Goal: Transaction & Acquisition: Purchase product/service

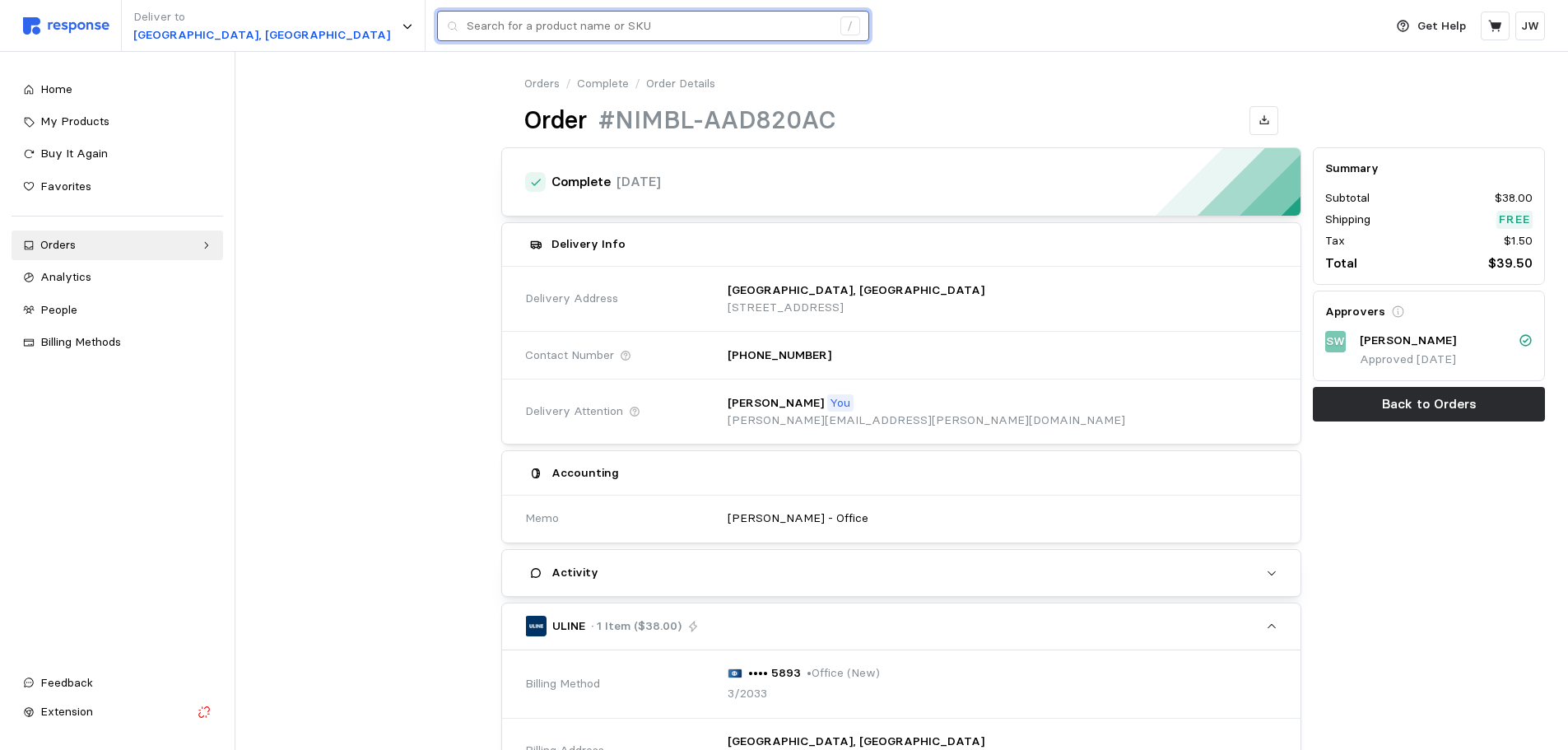
click at [467, 29] on input "text" at bounding box center [649, 26] width 365 height 30
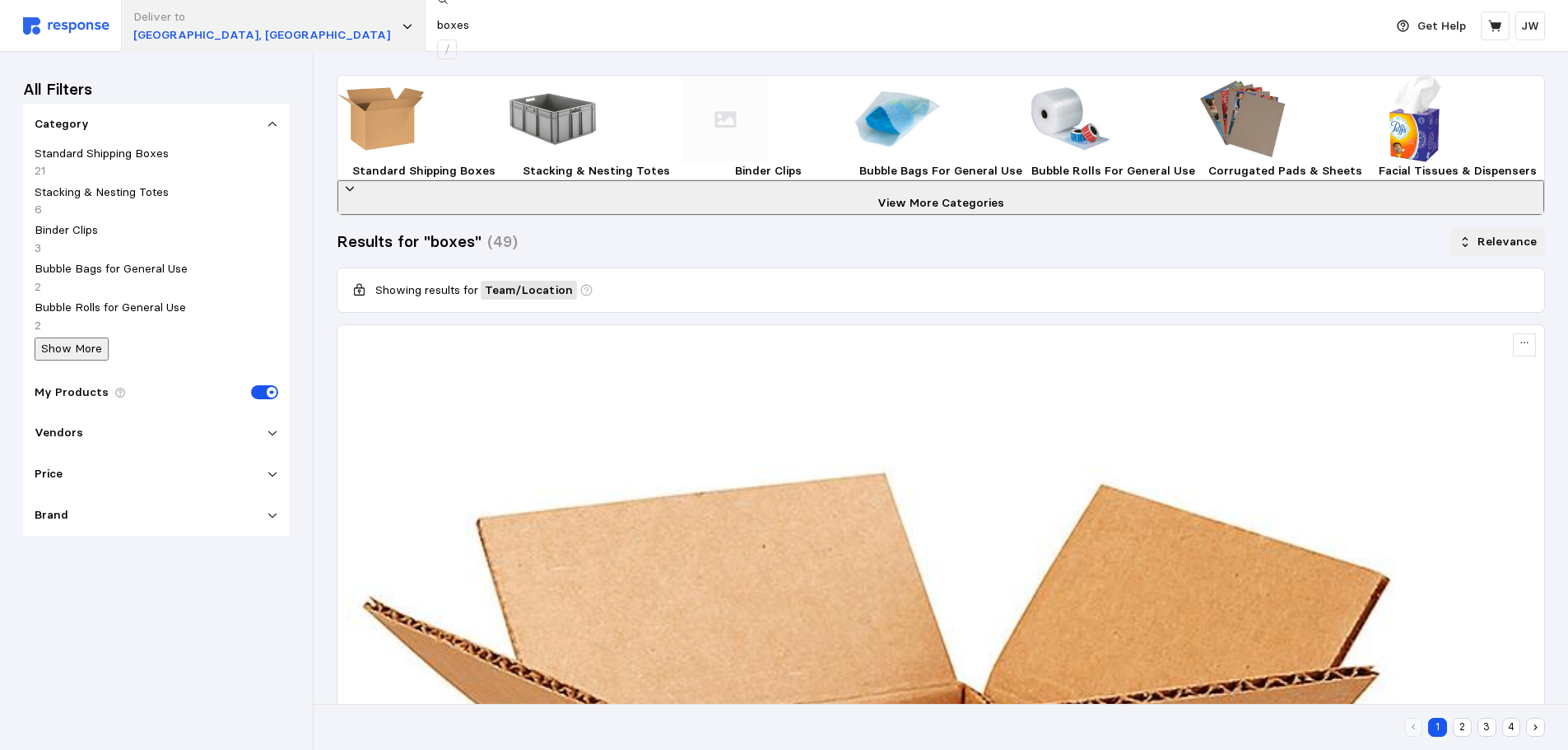
click at [242, 28] on div "Deliver to [GEOGRAPHIC_DATA], [GEOGRAPHIC_DATA] boxes /" at bounding box center [699, 26] width 1352 height 52
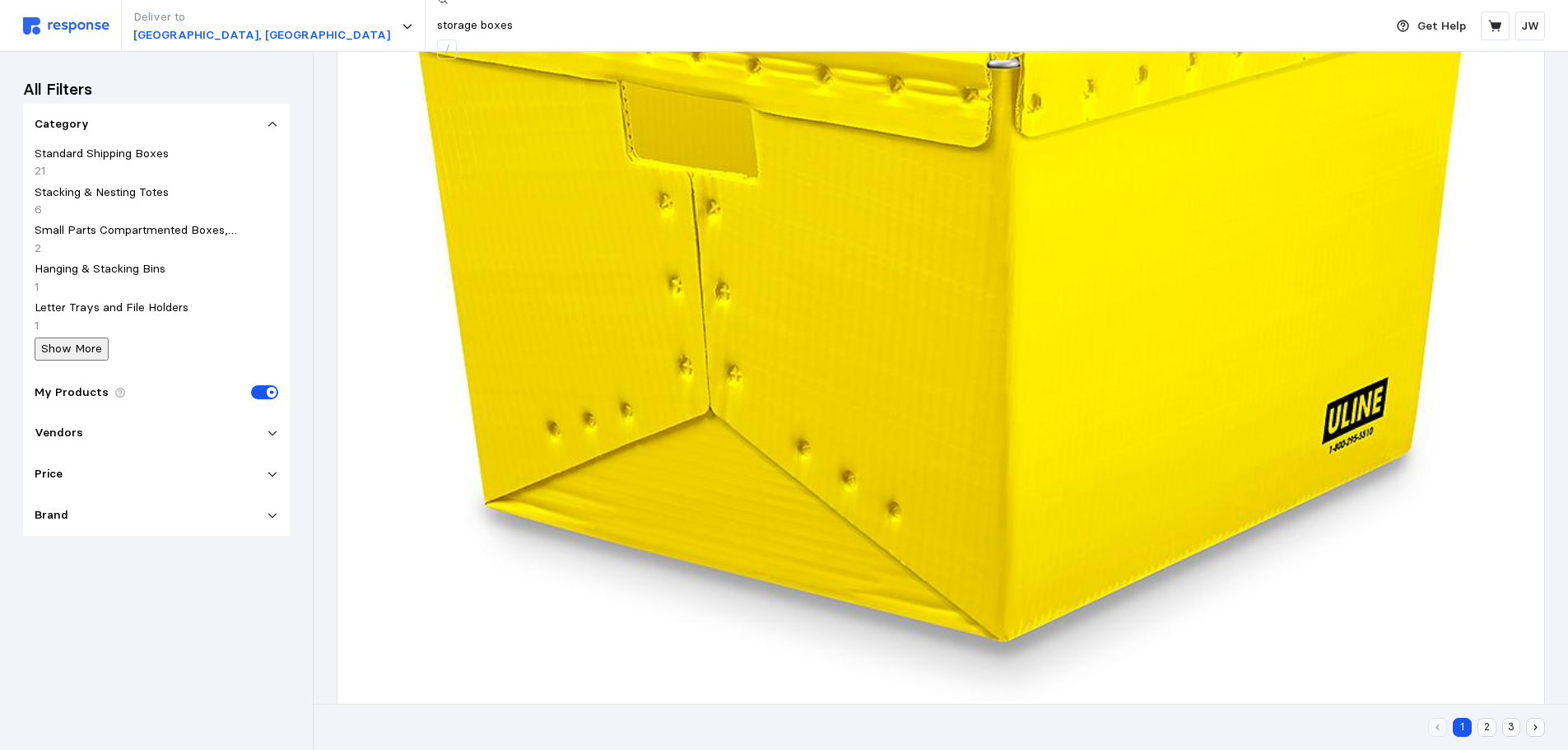
scroll to position [291, 0]
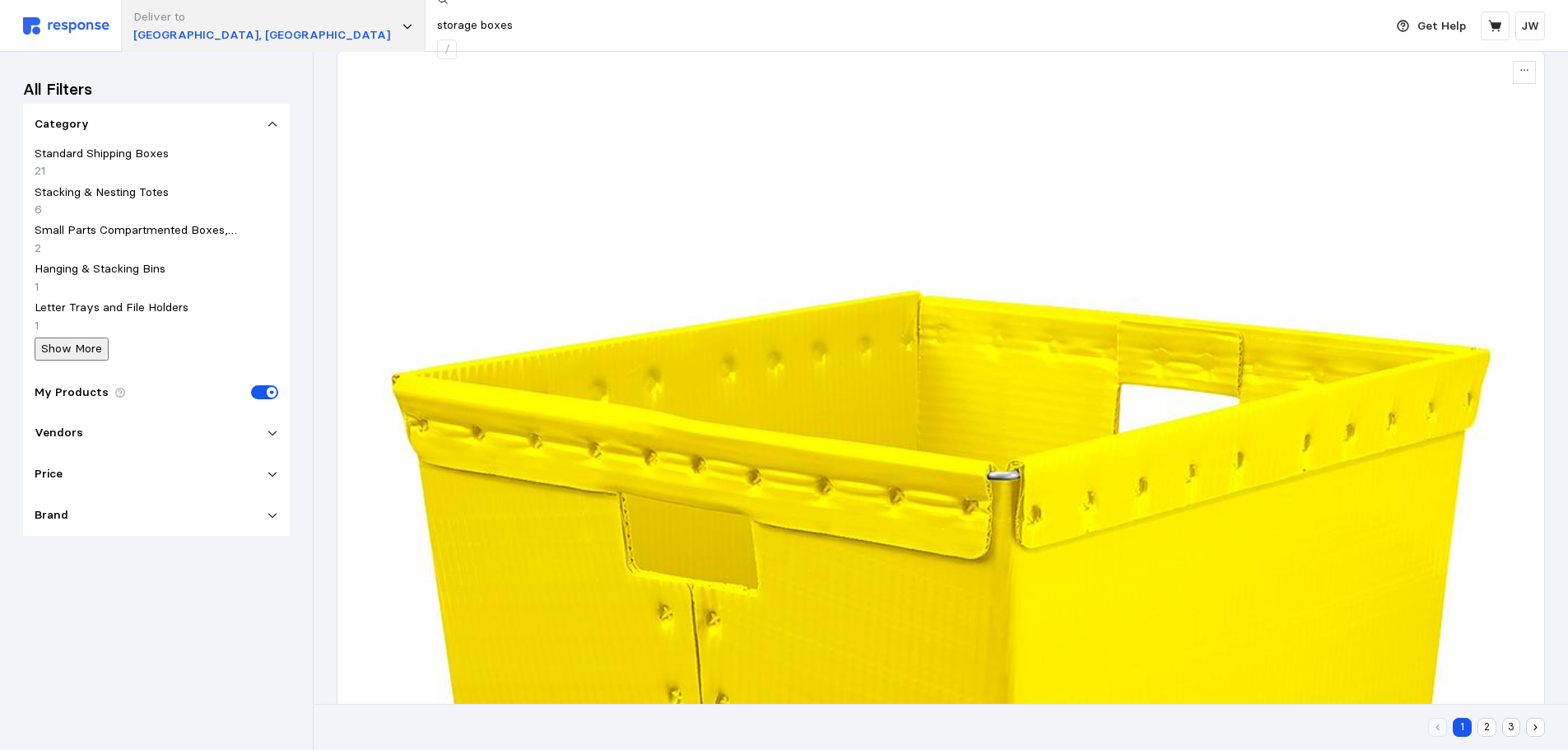
drag, startPoint x: 416, startPoint y: 30, endPoint x: 144, endPoint y: 3, distance: 273.3
click at [144, 3] on div "Deliver to [GEOGRAPHIC_DATA], [GEOGRAPHIC_DATA] storage boxes /" at bounding box center [699, 26] width 1352 height 52
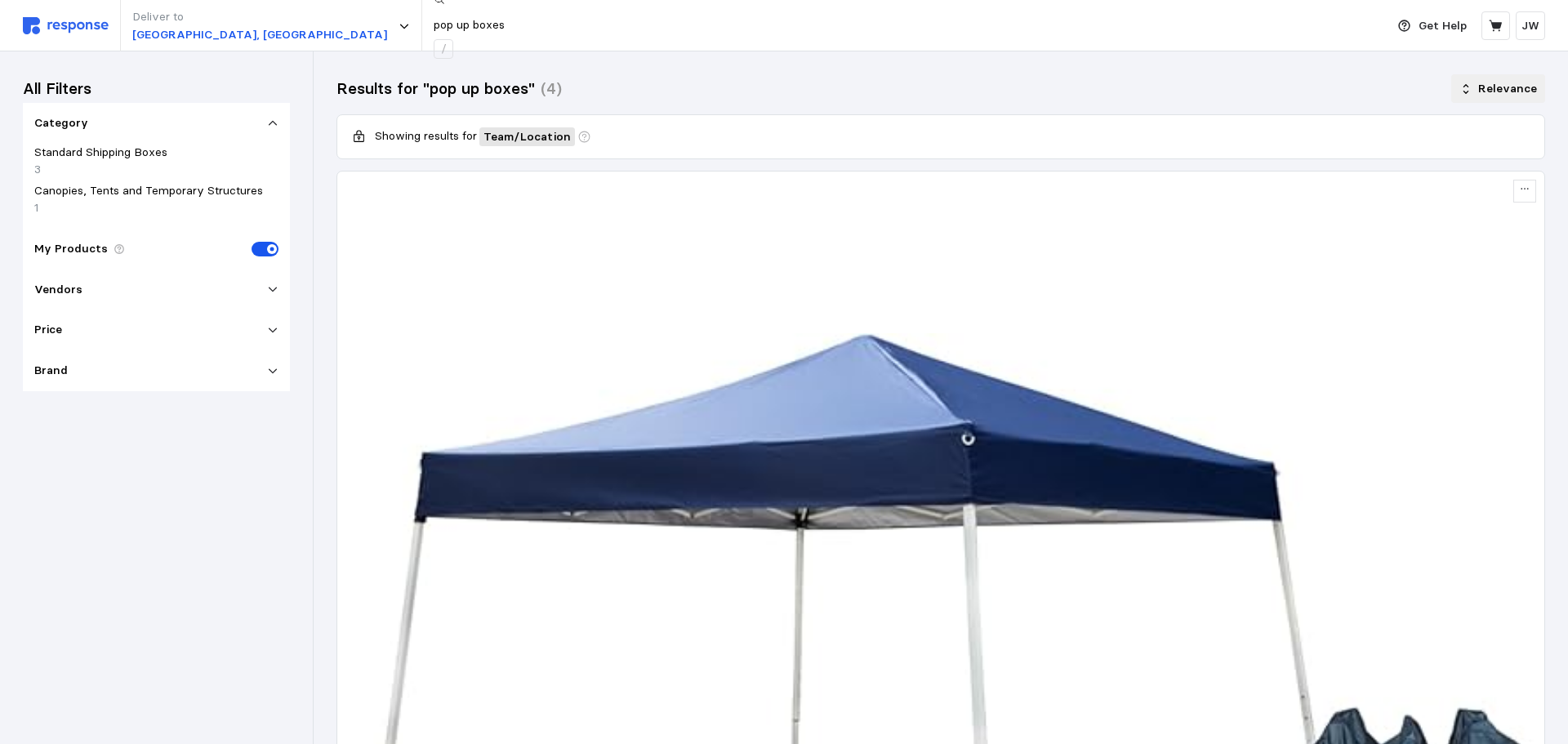
drag, startPoint x: 422, startPoint y: 28, endPoint x: 0, endPoint y: 2, distance: 422.8
click at [172, 31] on div "Deliver to [GEOGRAPHIC_DATA], [GEOGRAPHIC_DATA] pop up boxes /" at bounding box center [700, 26] width 1354 height 51
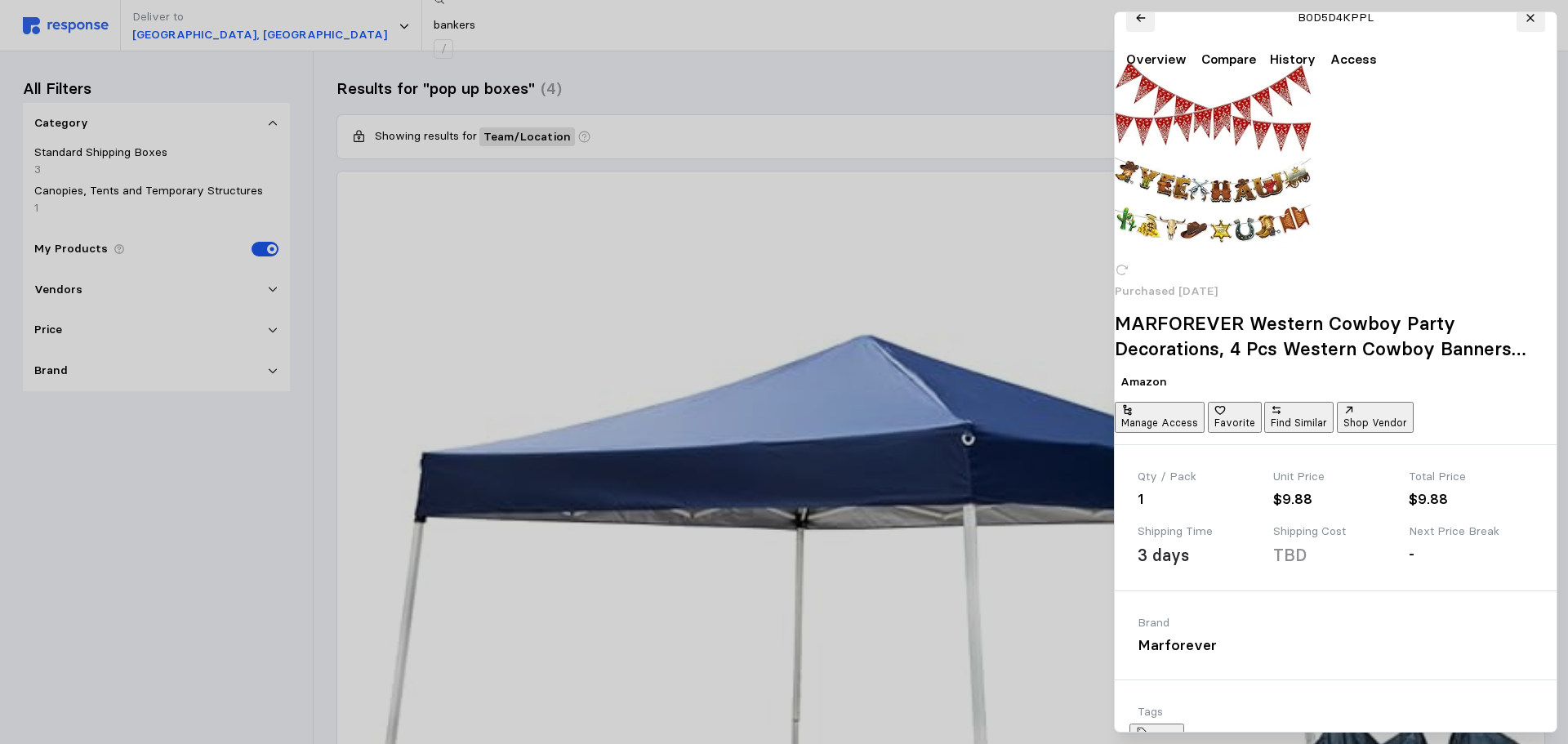
click at [369, 26] on div at bounding box center [784, 372] width 1568 height 744
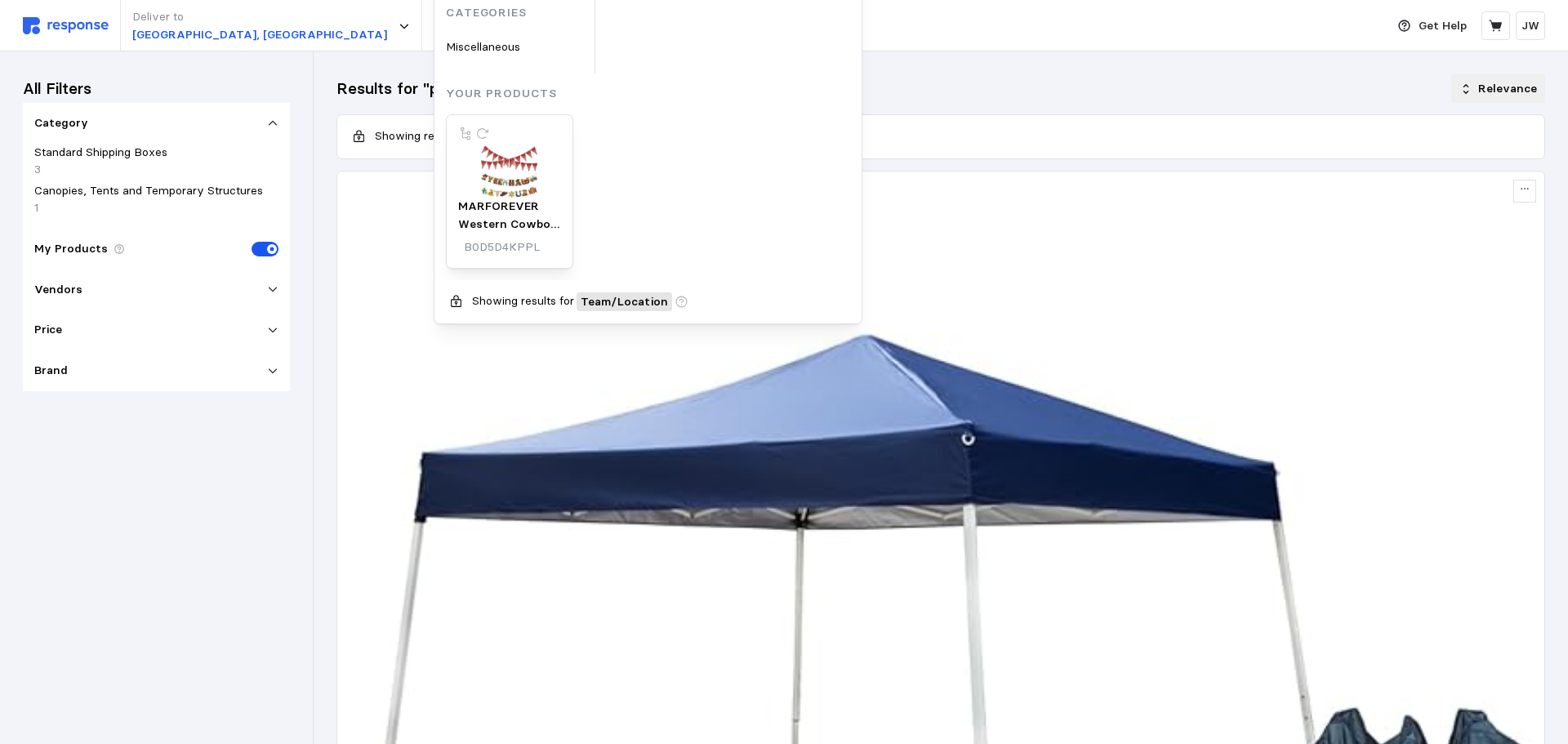
type input "bankers box"
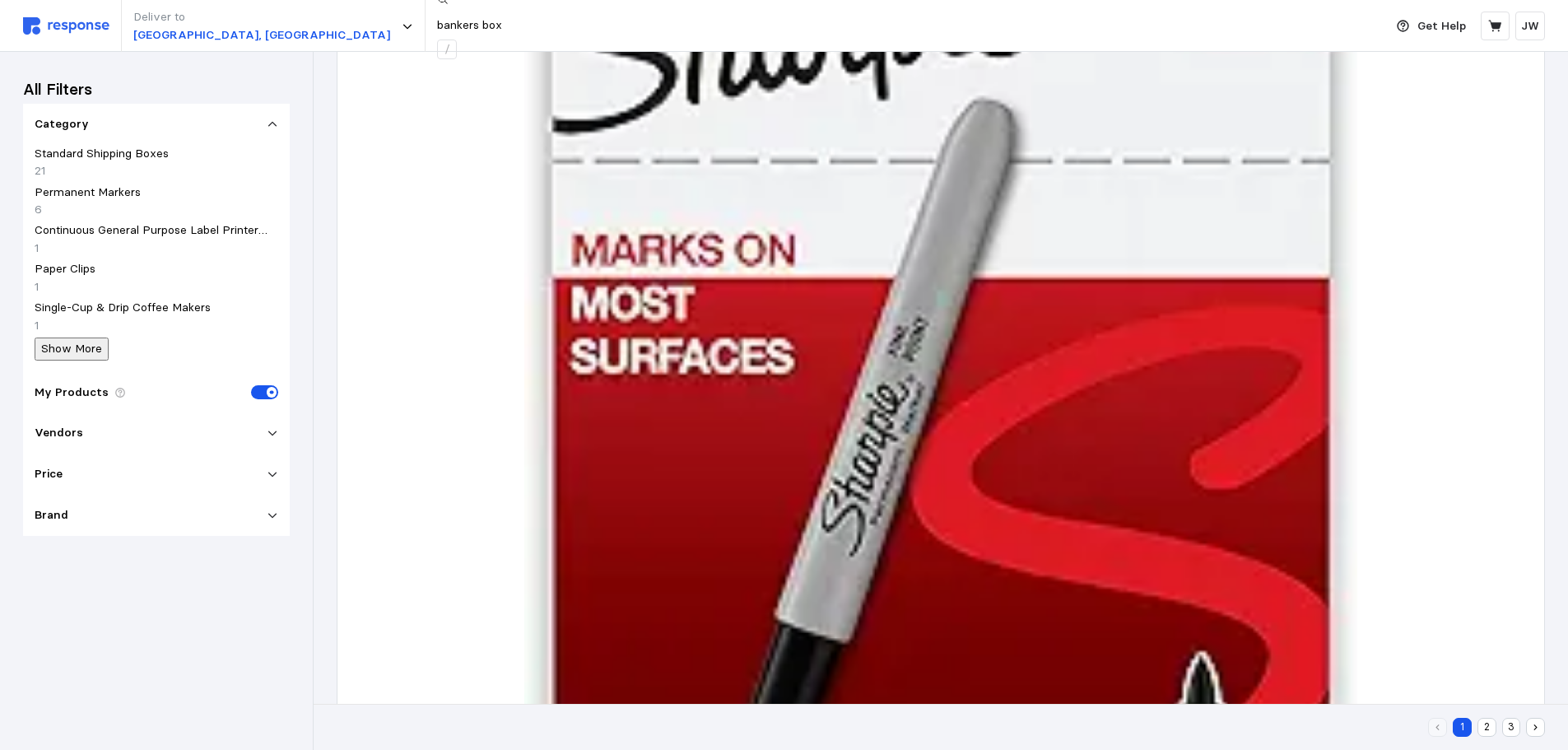
scroll to position [337, 0]
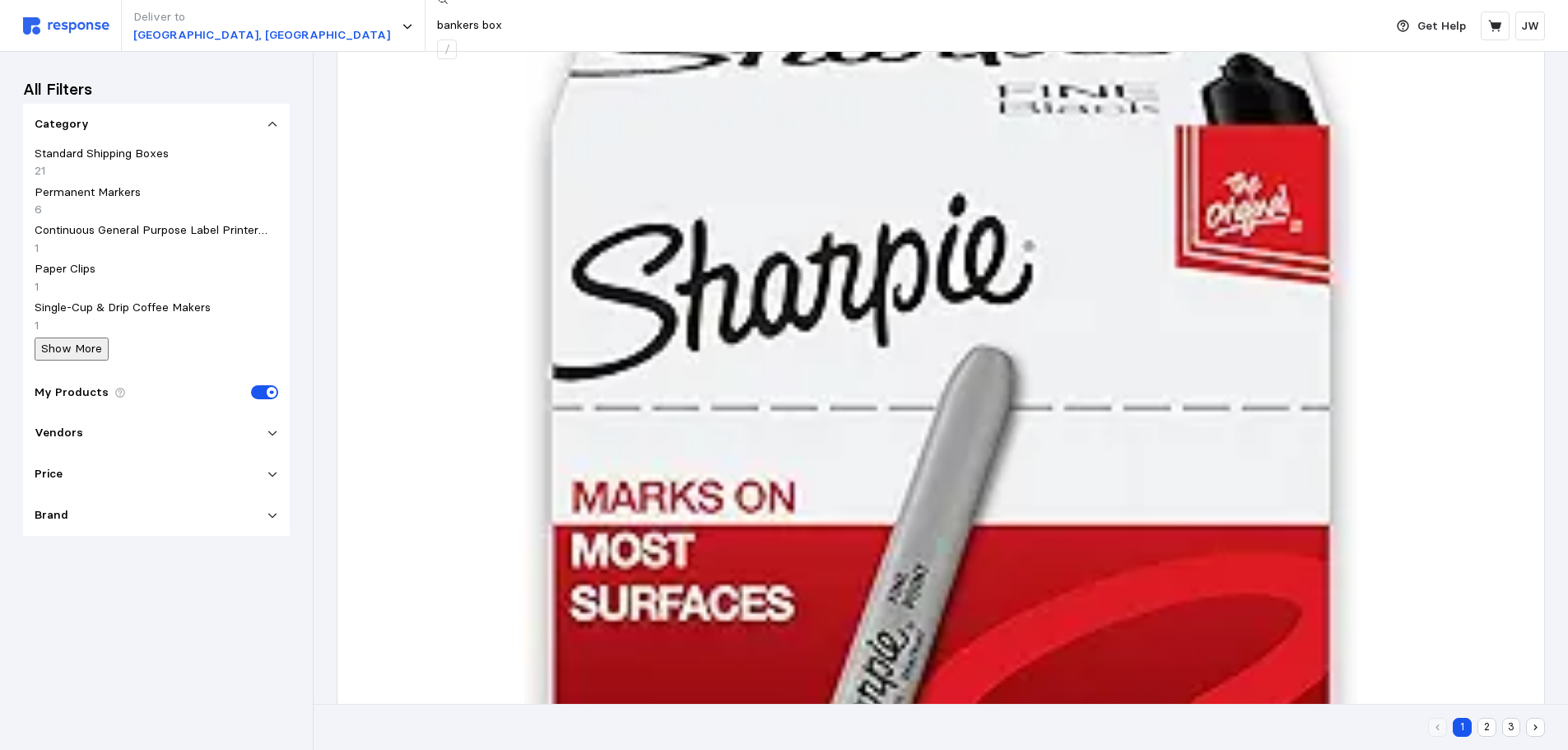
click at [52, 29] on img at bounding box center [66, 26] width 86 height 18
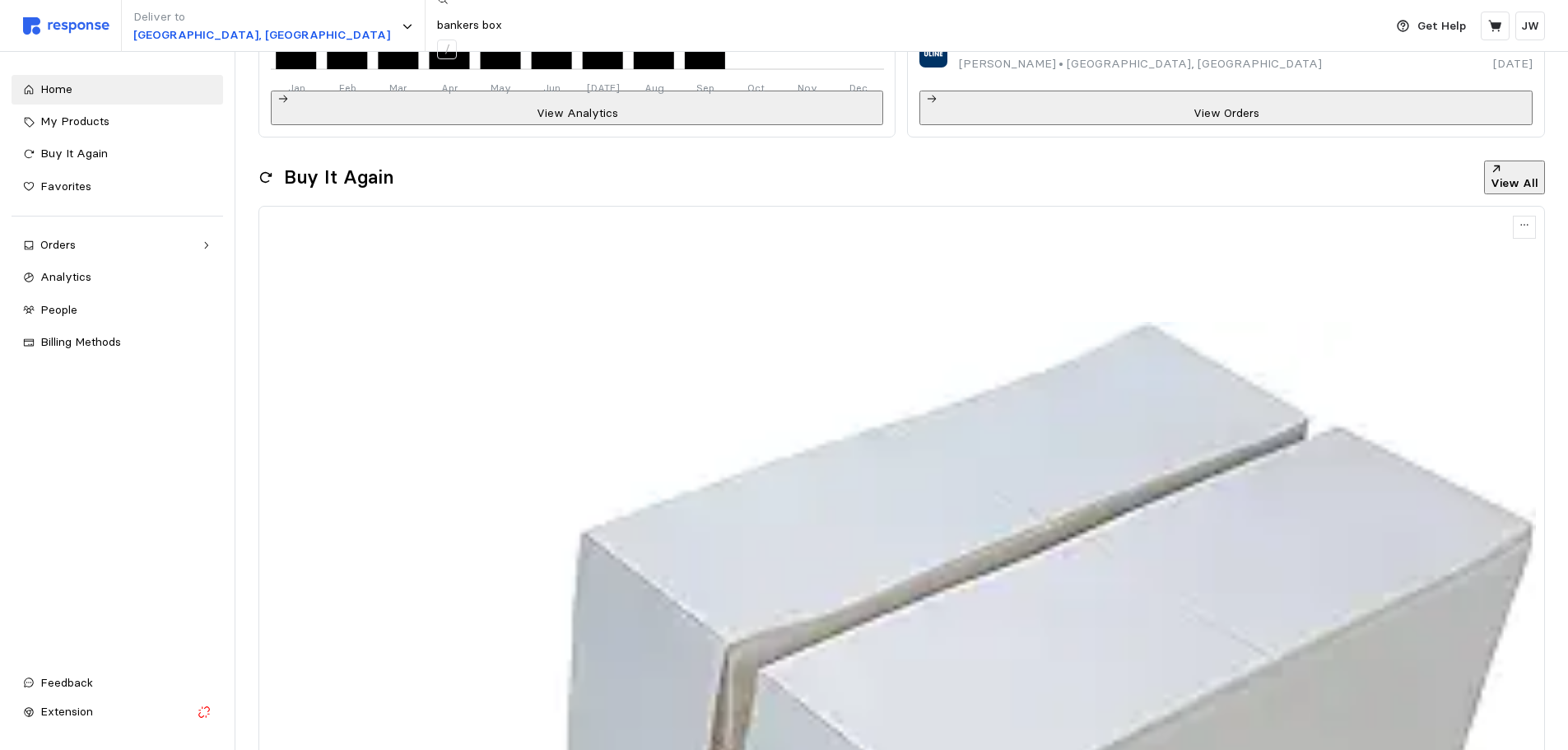
drag, startPoint x: 417, startPoint y: 33, endPoint x: 461, endPoint y: 31, distance: 44.0
click at [437, 33] on input "bankers box" at bounding box center [653, 26] width 433 height 30
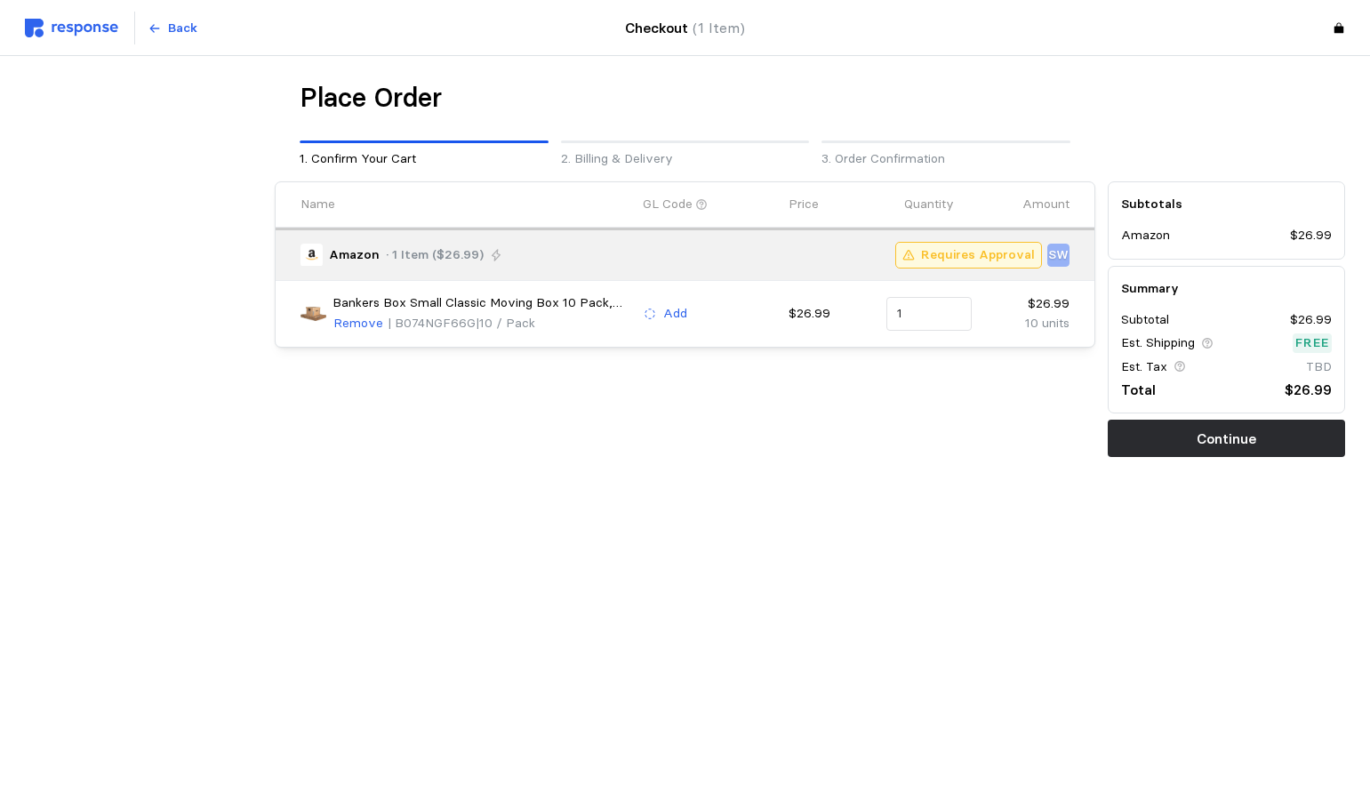
click at [1155, 500] on div "Place Order 1. Confirm Your Cart 2. Billing & Delivery 3. Order Confirmation Na…" at bounding box center [685, 306] width 1320 height 451
drag, startPoint x: 1187, startPoint y: 441, endPoint x: 1359, endPoint y: 429, distance: 172.8
click at [1187, 441] on button "Continue" at bounding box center [1225, 438] width 237 height 37
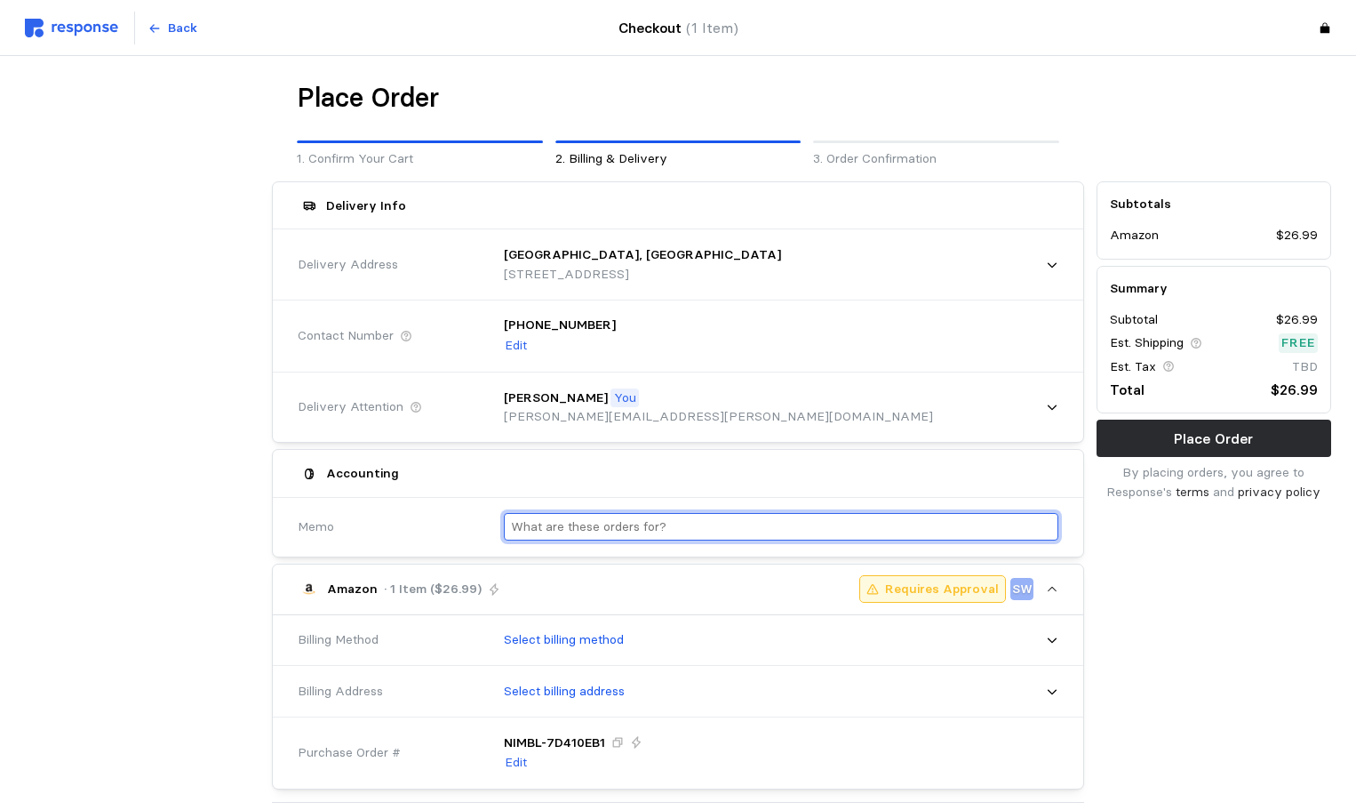
click at [558, 525] on input "text" at bounding box center [781, 527] width 540 height 26
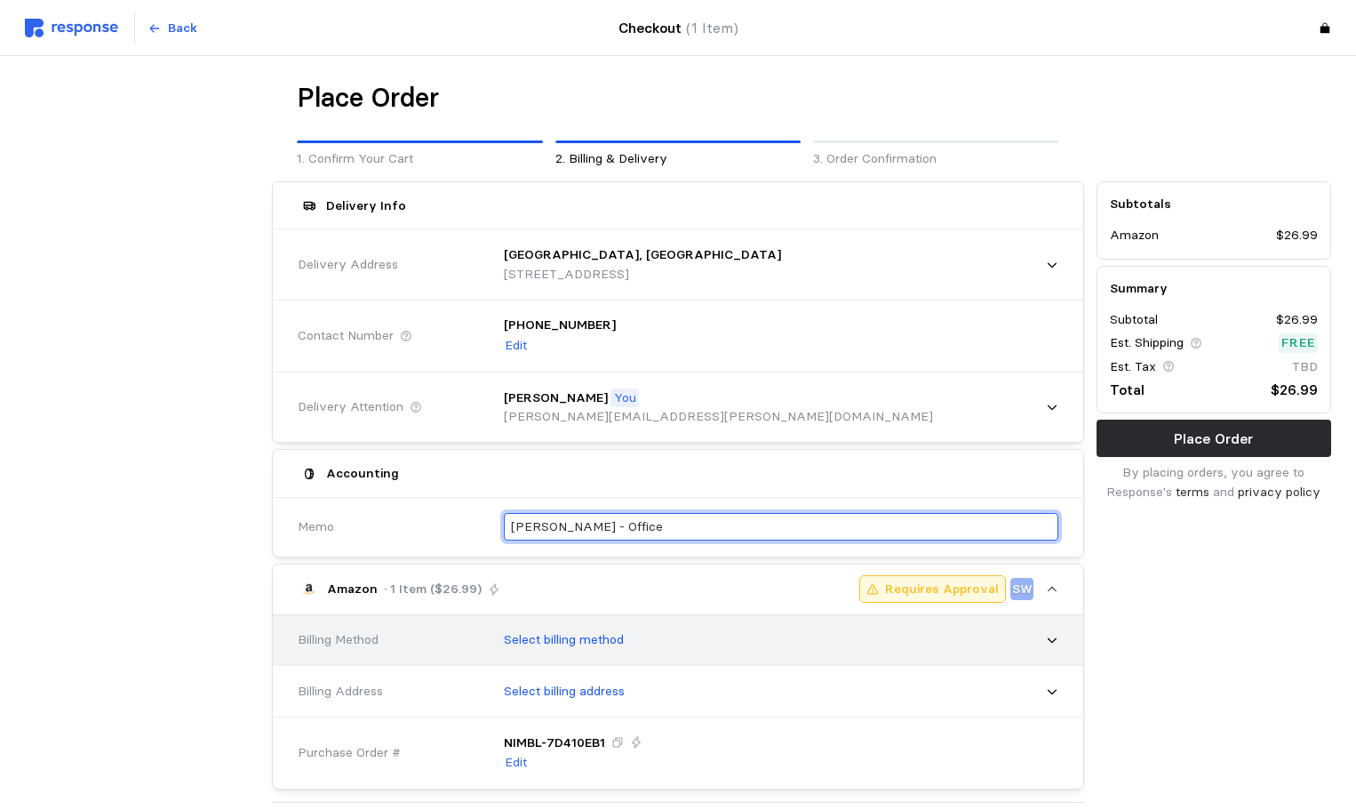
type input "[PERSON_NAME] - Office"
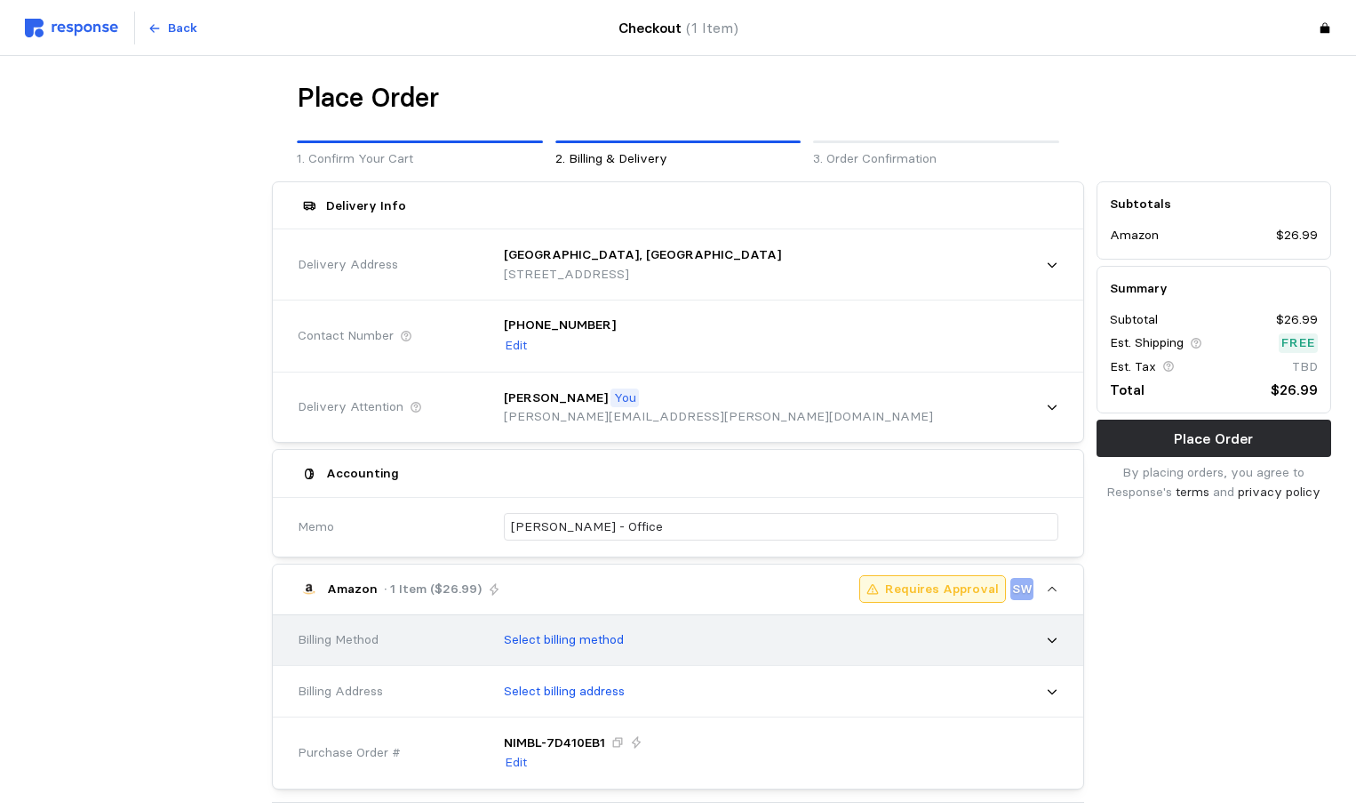
click at [588, 642] on p "Select billing method" at bounding box center [564, 640] width 120 height 20
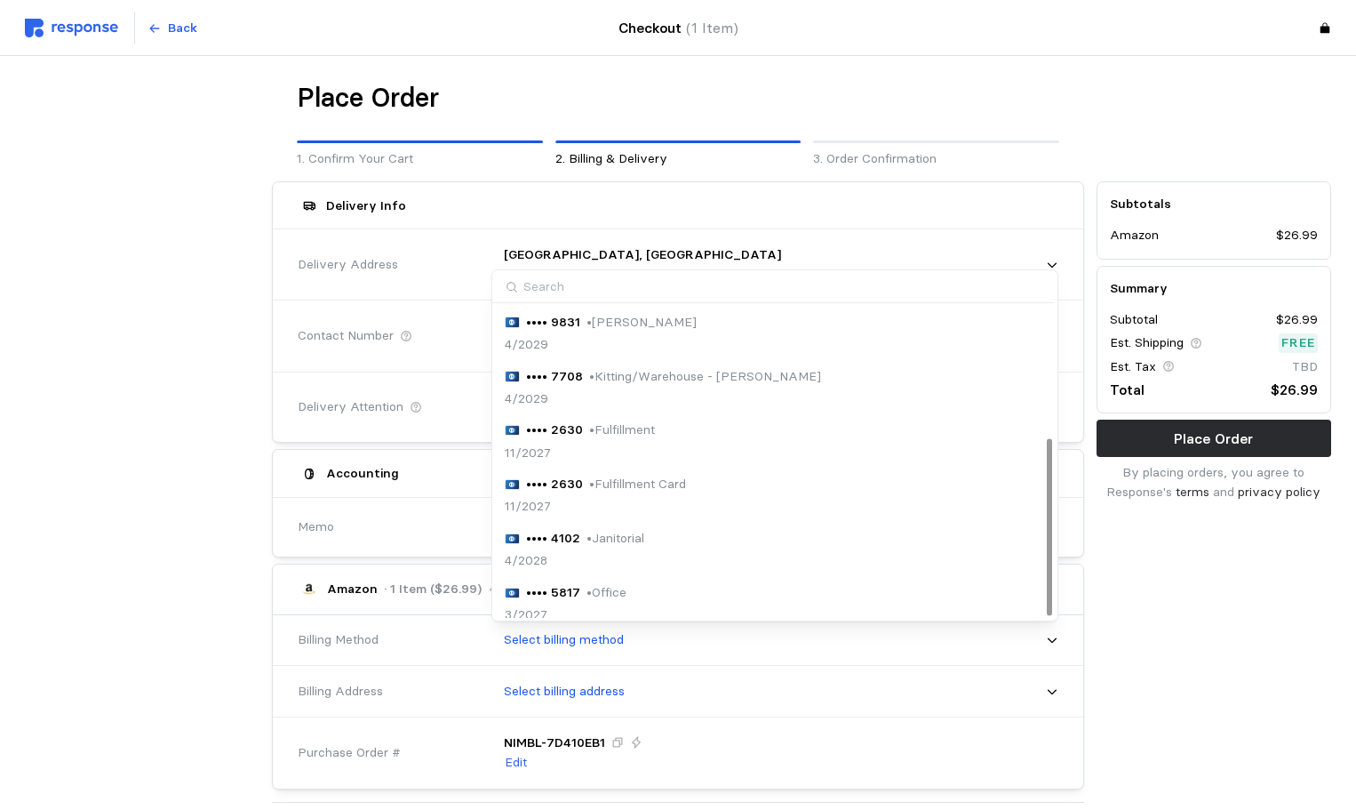
scroll to position [229, 0]
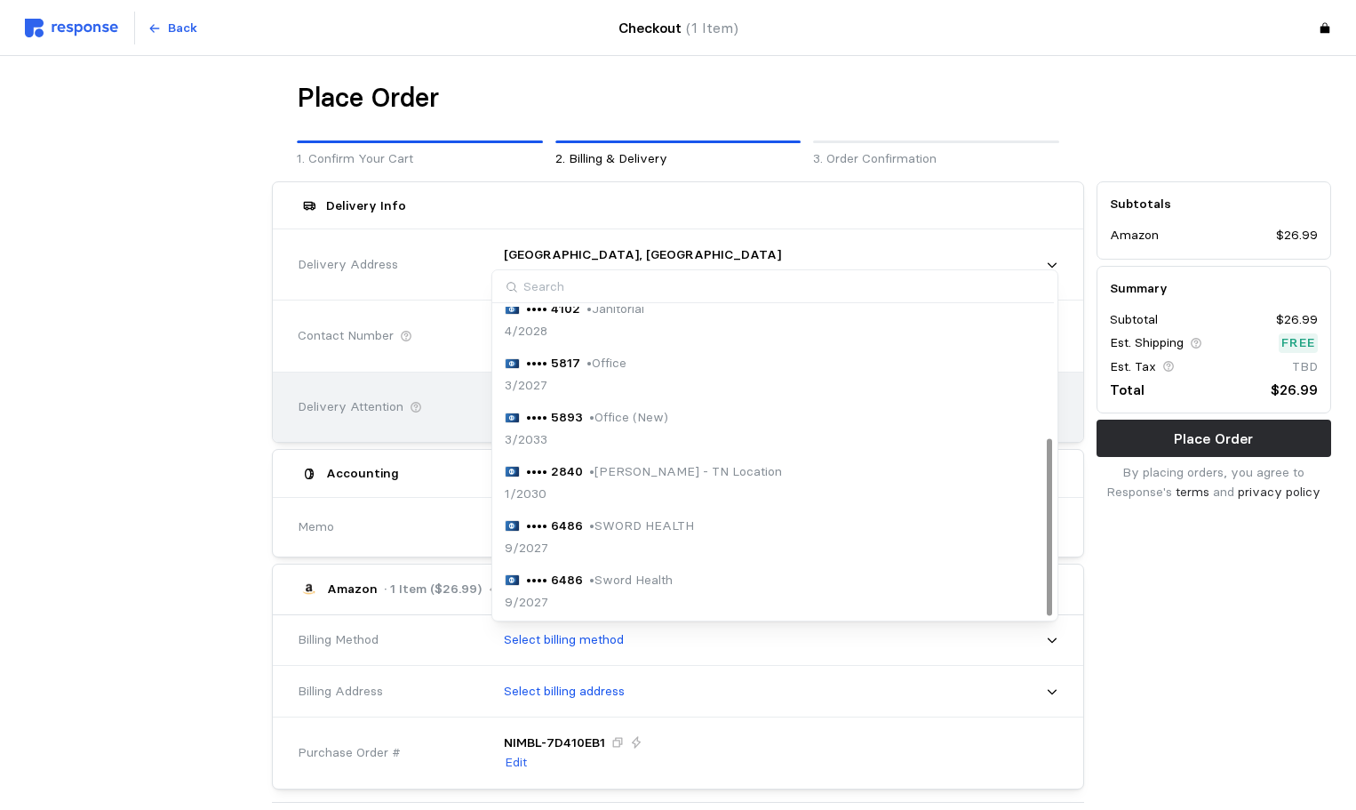
click at [622, 419] on p "• Office (New)" at bounding box center [628, 418] width 79 height 20
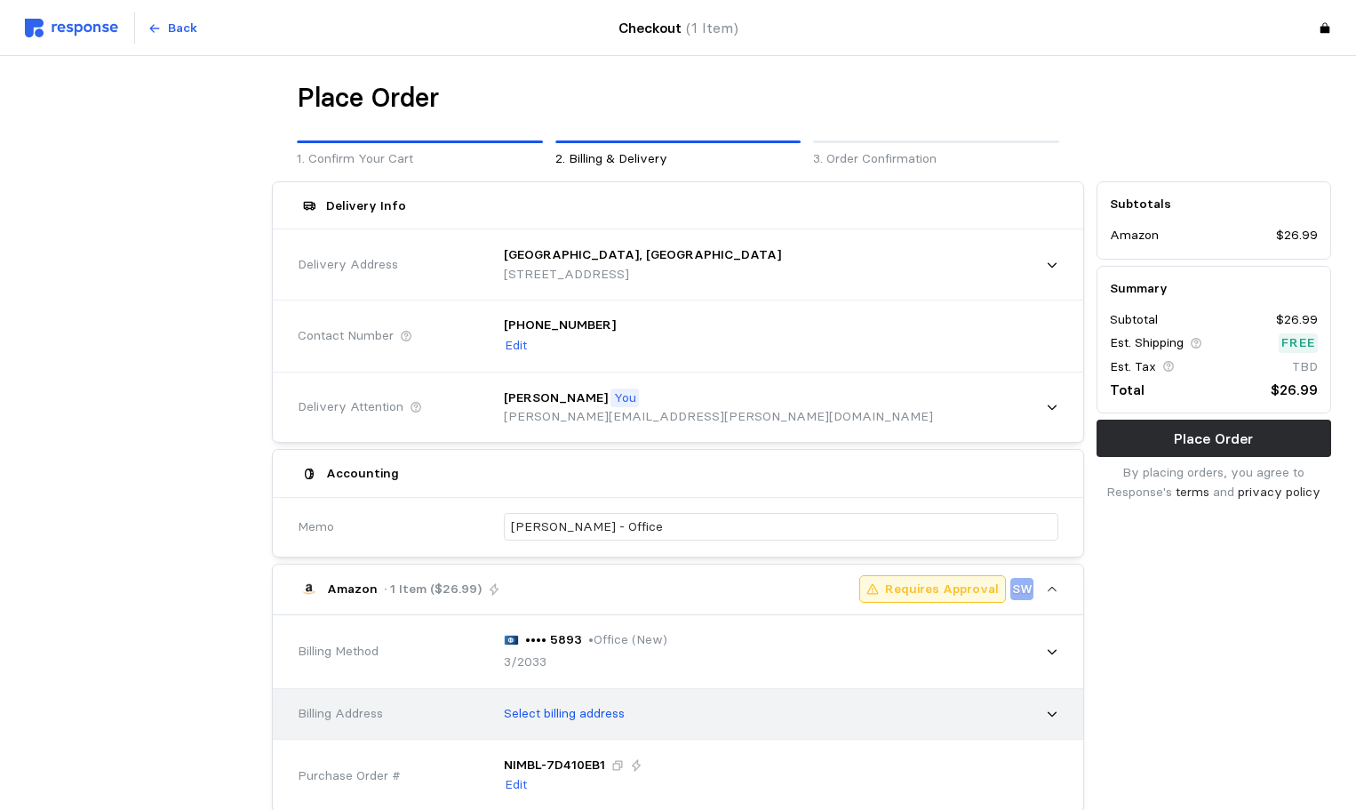
click at [597, 717] on p "Select billing address" at bounding box center [564, 714] width 121 height 20
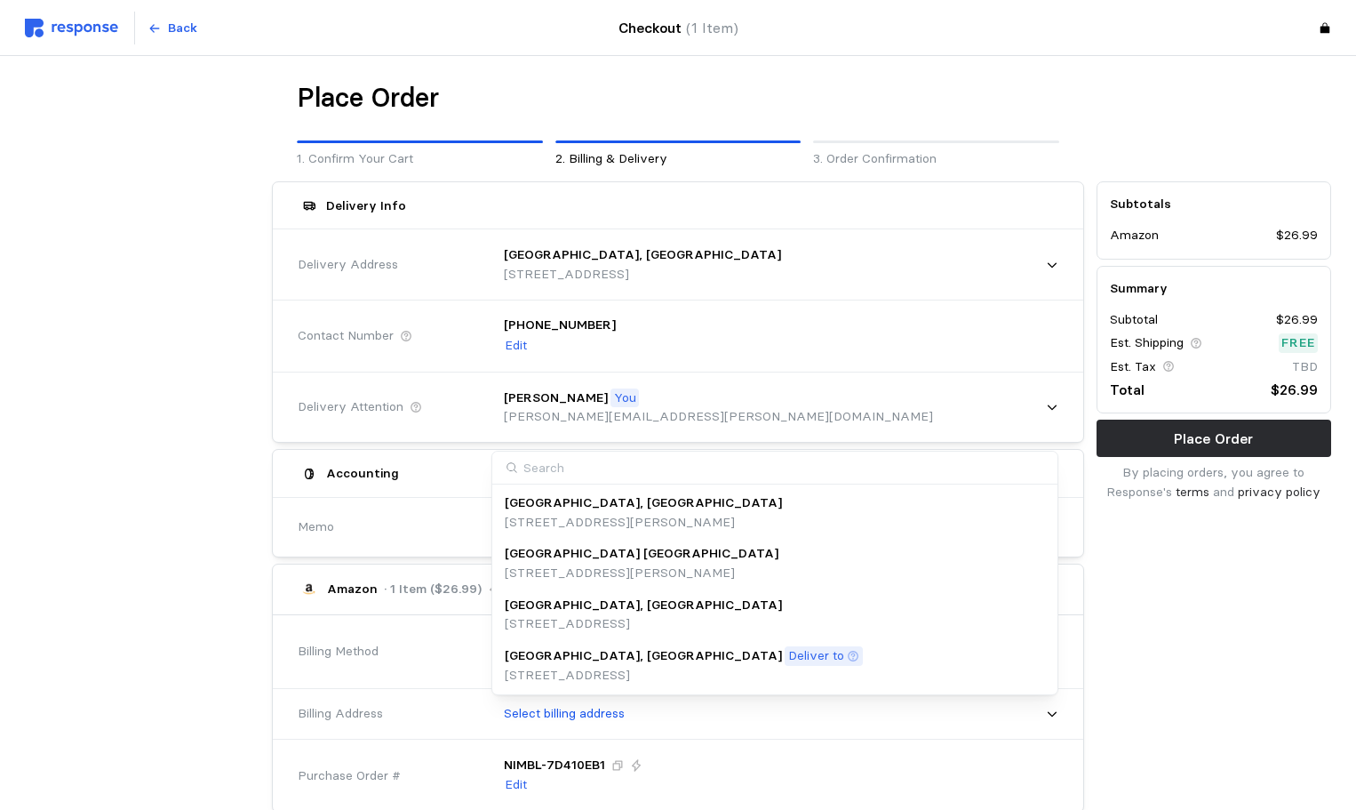
click at [618, 605] on div "[GEOGRAPHIC_DATA], [GEOGRAPHIC_DATA]" at bounding box center [643, 606] width 277 height 20
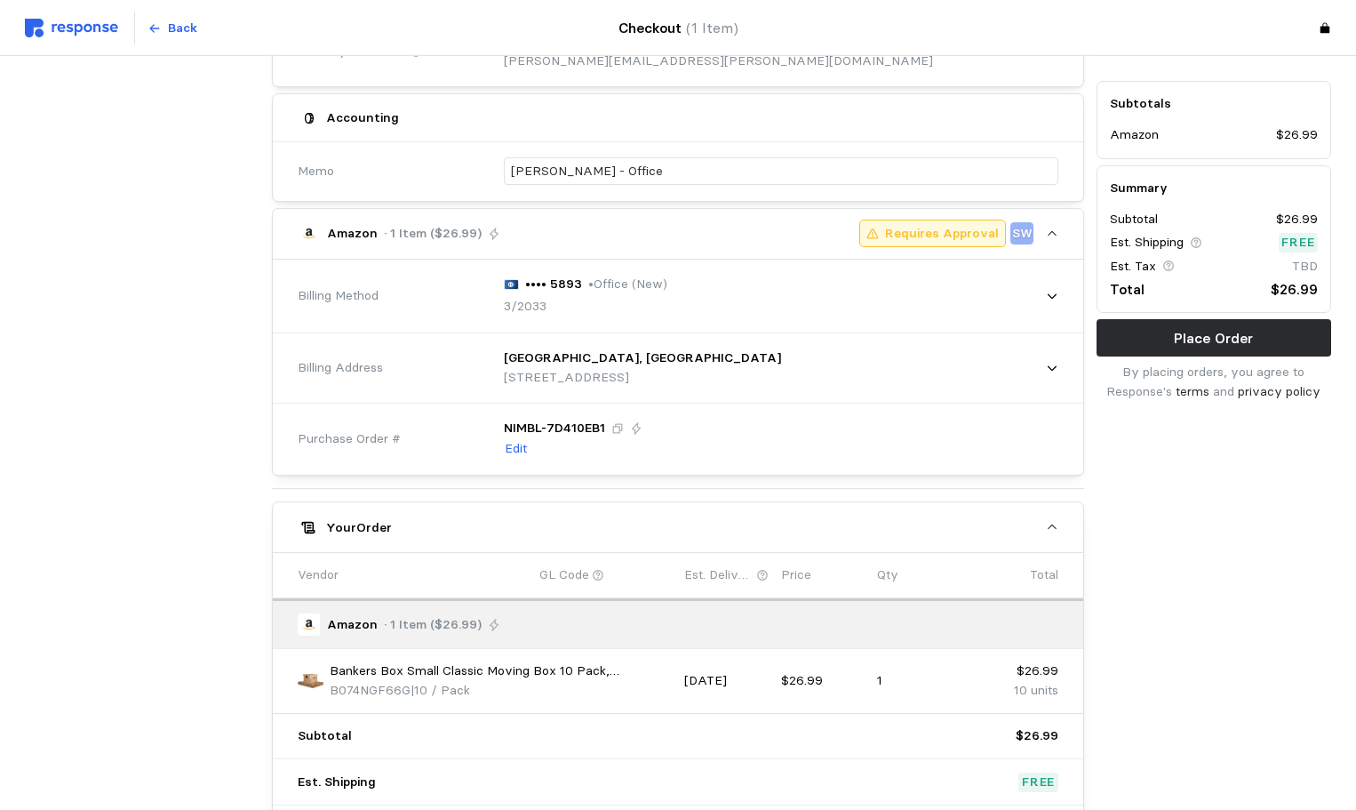
scroll to position [543, 0]
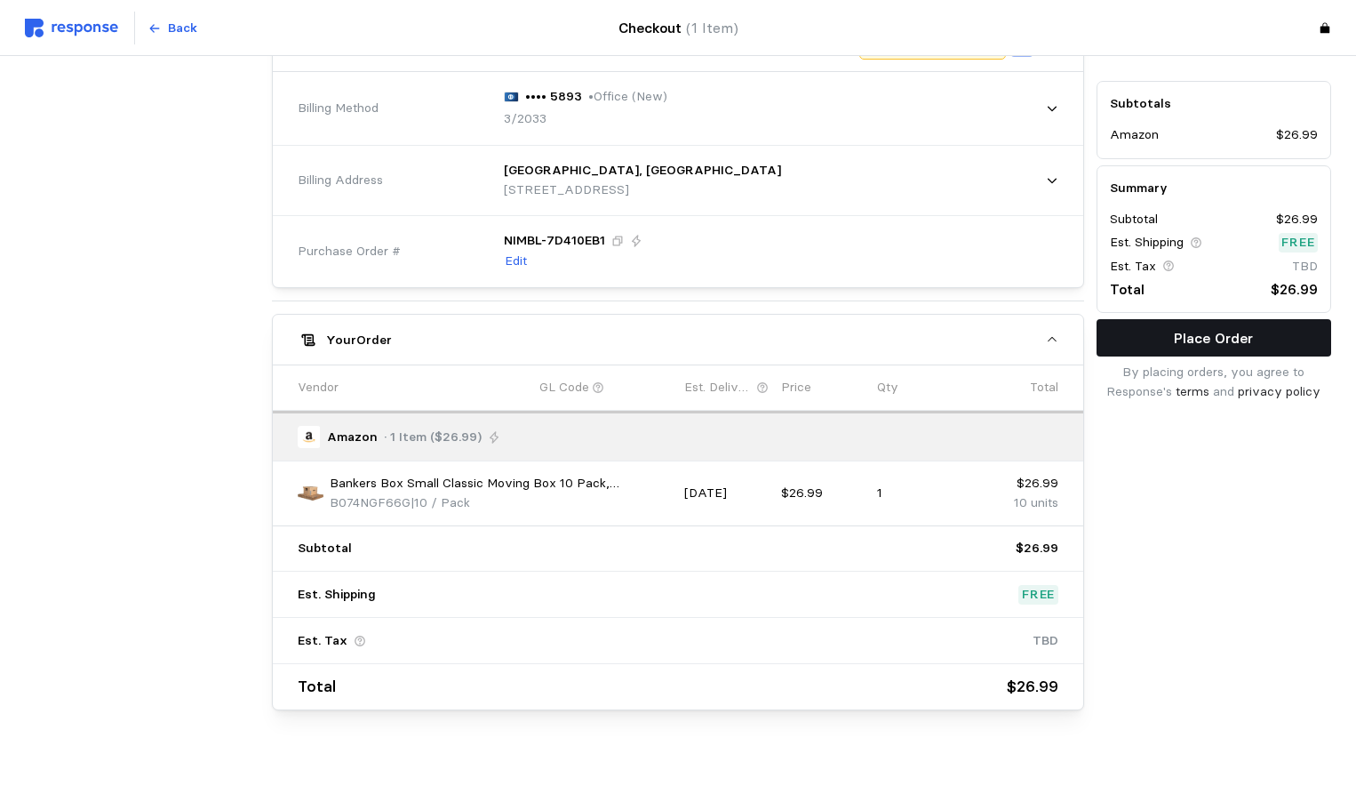
click at [1183, 339] on p "Place Order" at bounding box center [1213, 338] width 79 height 22
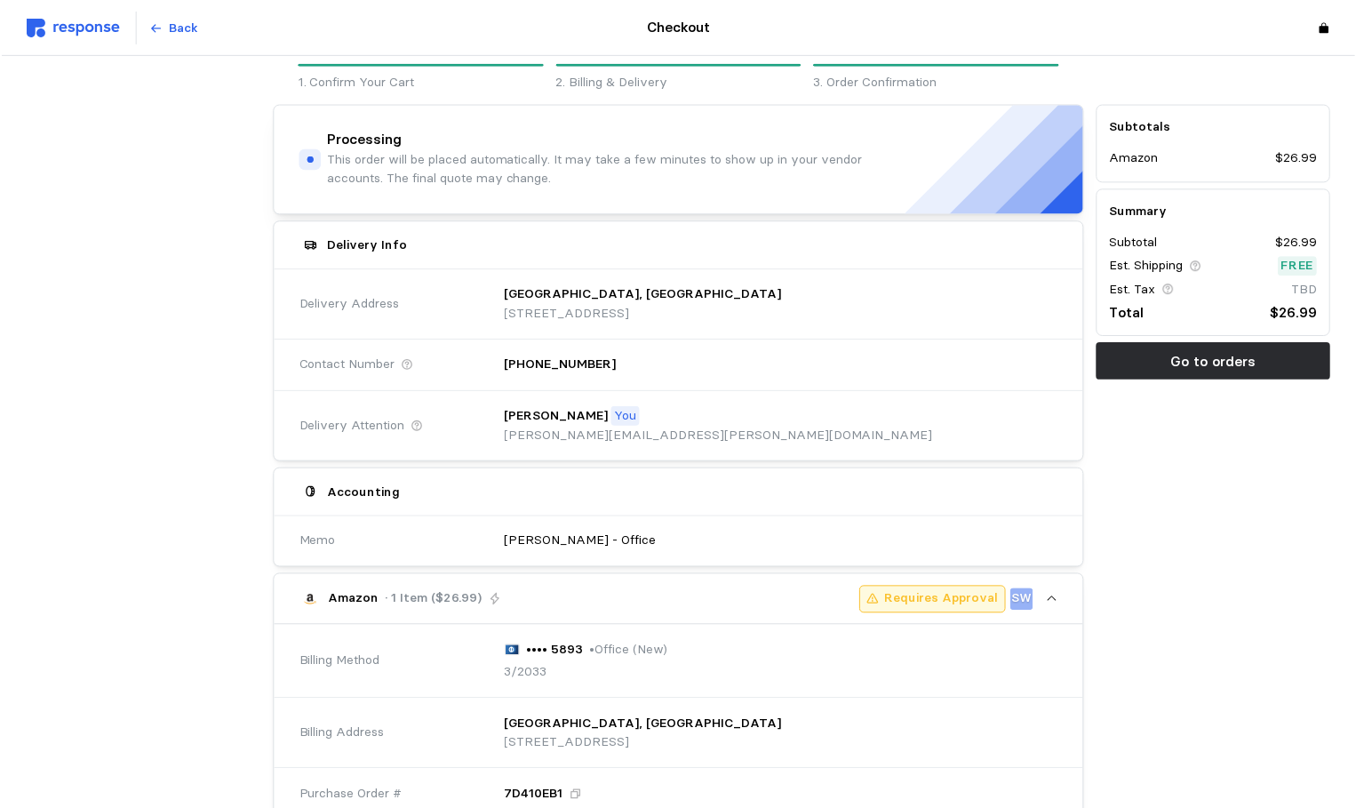
scroll to position [0, 0]
